Goal: Task Accomplishment & Management: Complete application form

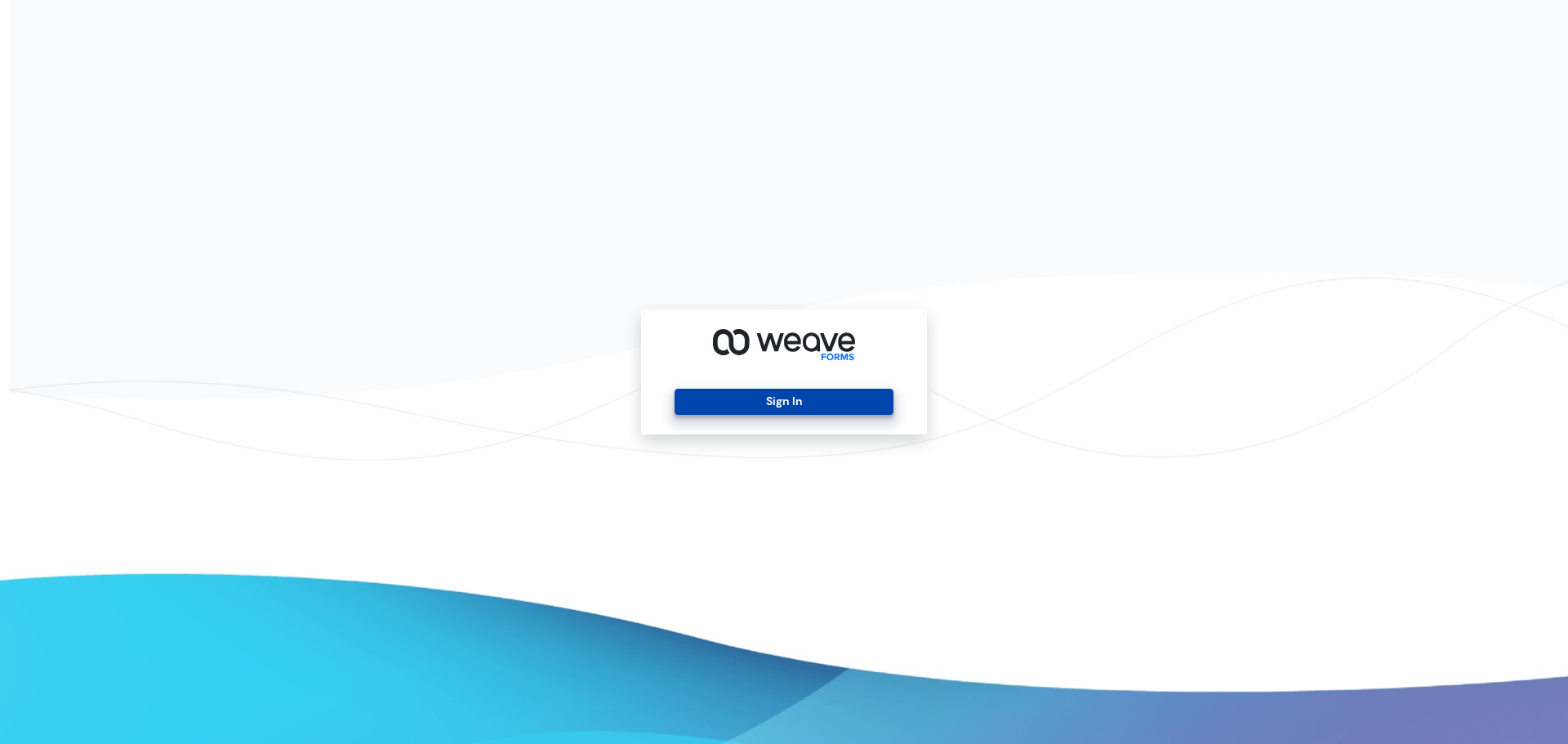
click at [797, 399] on button "Sign In" at bounding box center [784, 402] width 218 height 26
